Goal: Check status: Check status

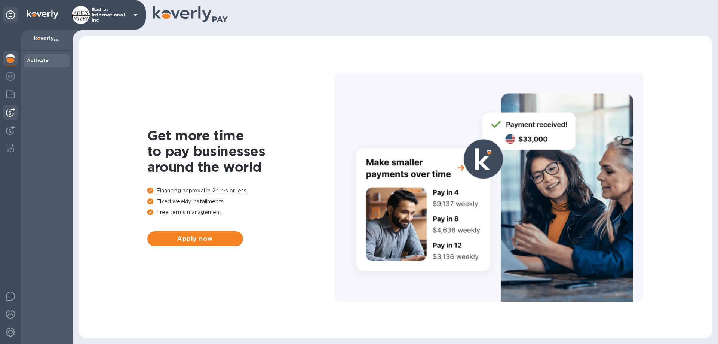
click at [13, 111] on img at bounding box center [10, 112] width 9 height 9
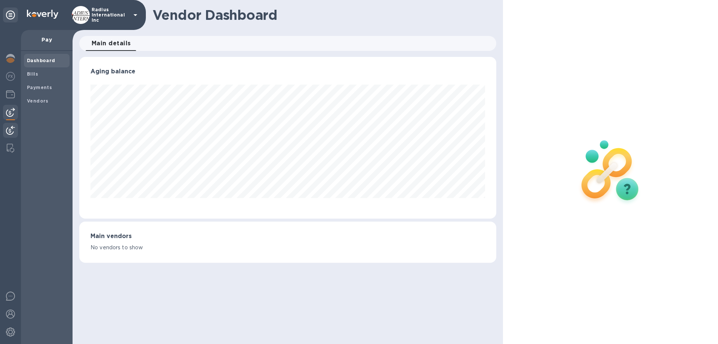
click at [10, 128] on img at bounding box center [10, 130] width 9 height 9
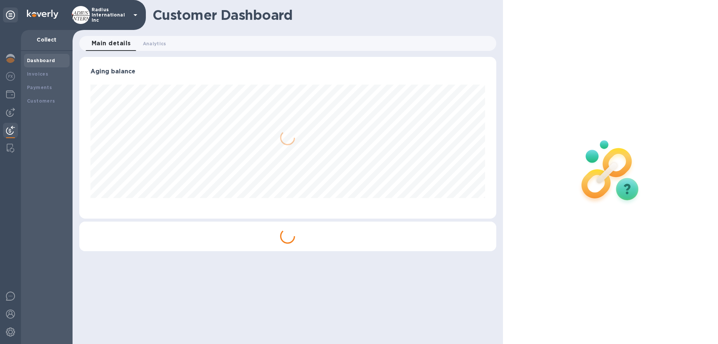
scroll to position [162, 417]
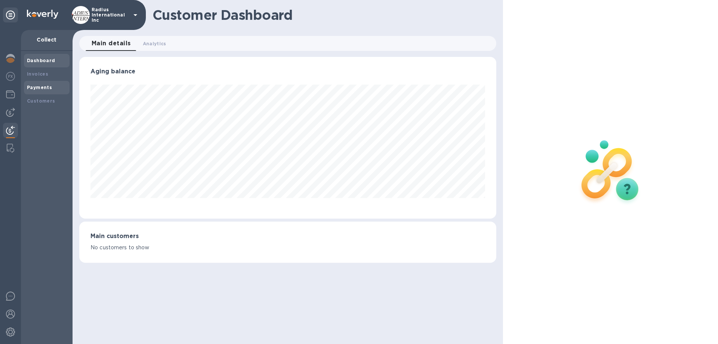
click at [41, 88] on b "Payments" at bounding box center [39, 88] width 25 height 6
